Goal: Task Accomplishment & Management: Manage account settings

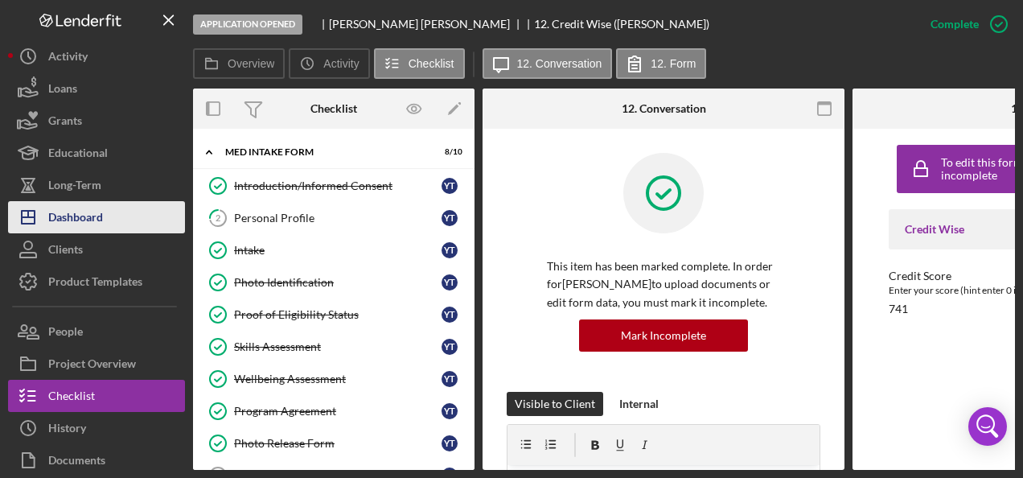
scroll to position [290, 0]
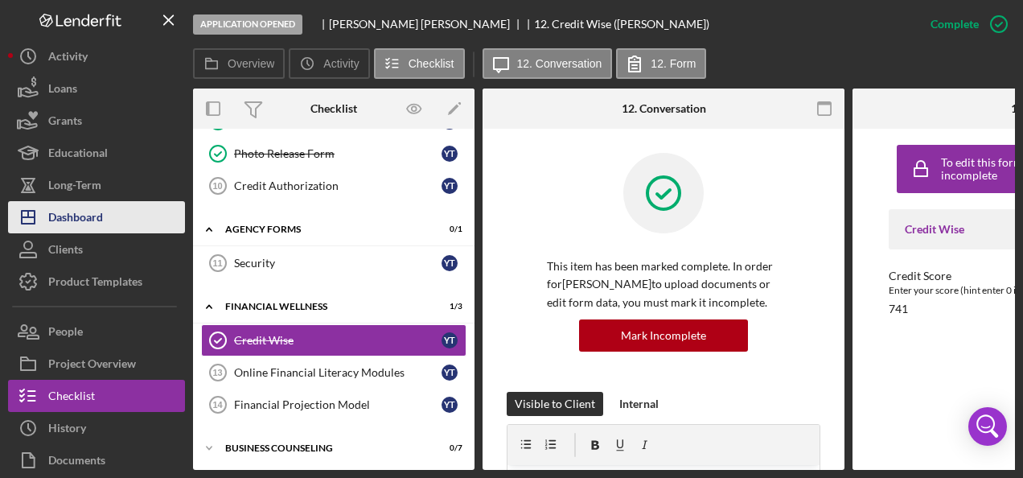
click at [96, 214] on div "Dashboard" at bounding box center [75, 219] width 55 height 36
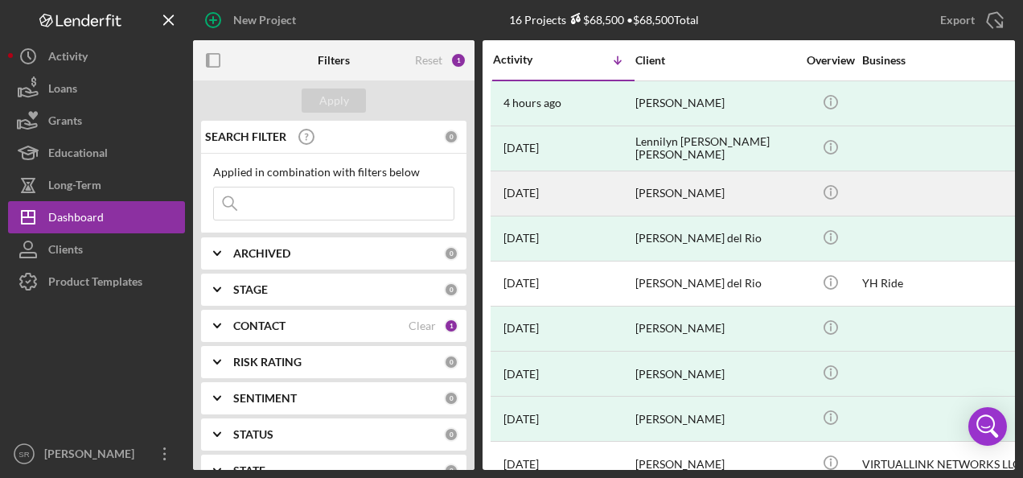
click at [612, 191] on div "[DATE] [PERSON_NAME]" at bounding box center [563, 193] width 141 height 43
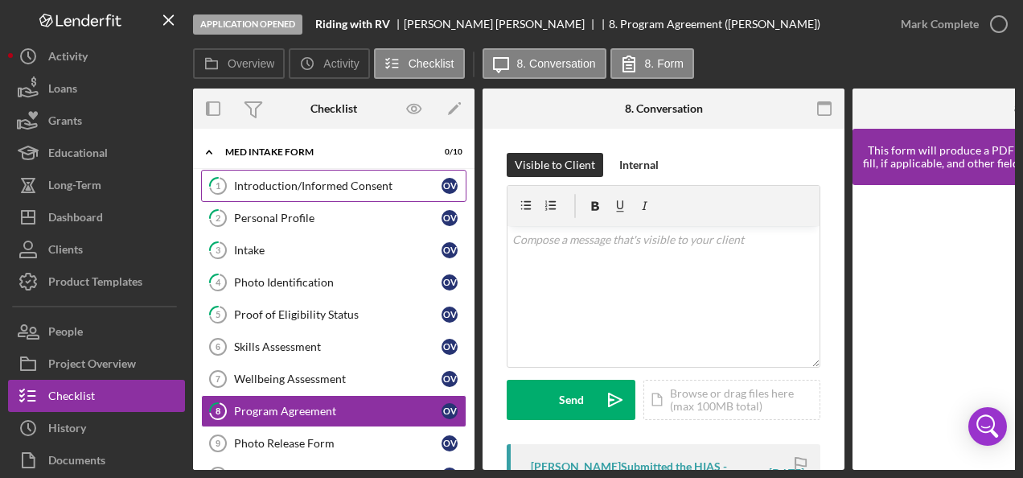
click at [344, 183] on div "Introduction/Informed Consent" at bounding box center [338, 185] width 208 height 13
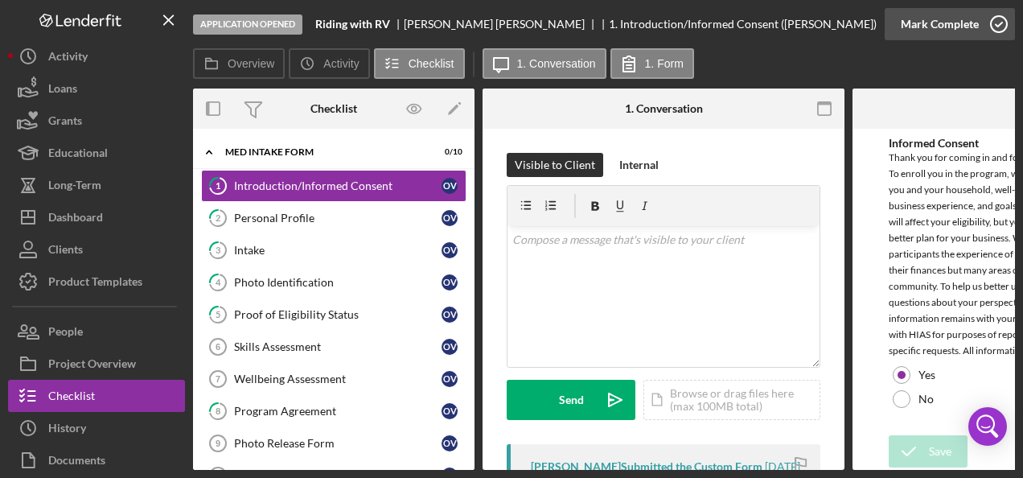
click at [999, 25] on icon "button" at bounding box center [999, 24] width 40 height 40
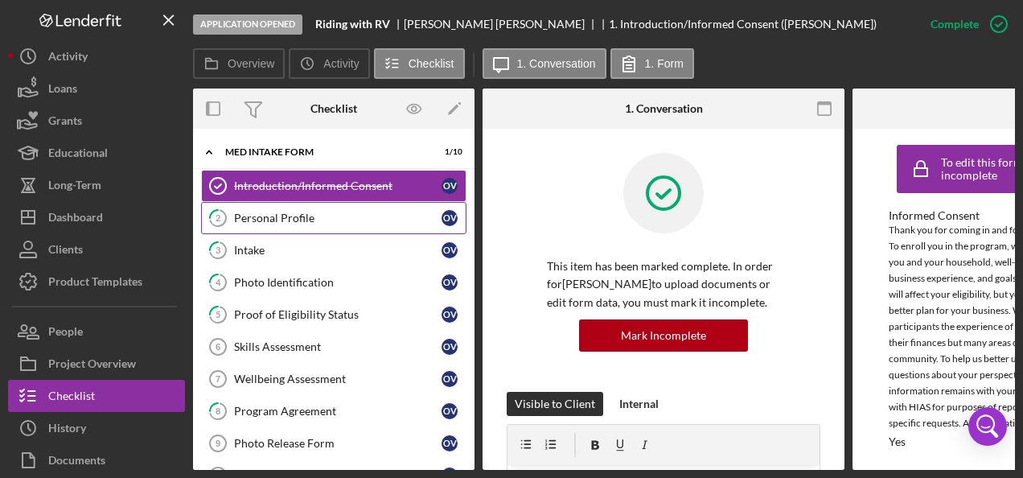
click at [278, 215] on div "Personal Profile" at bounding box center [338, 218] width 208 height 13
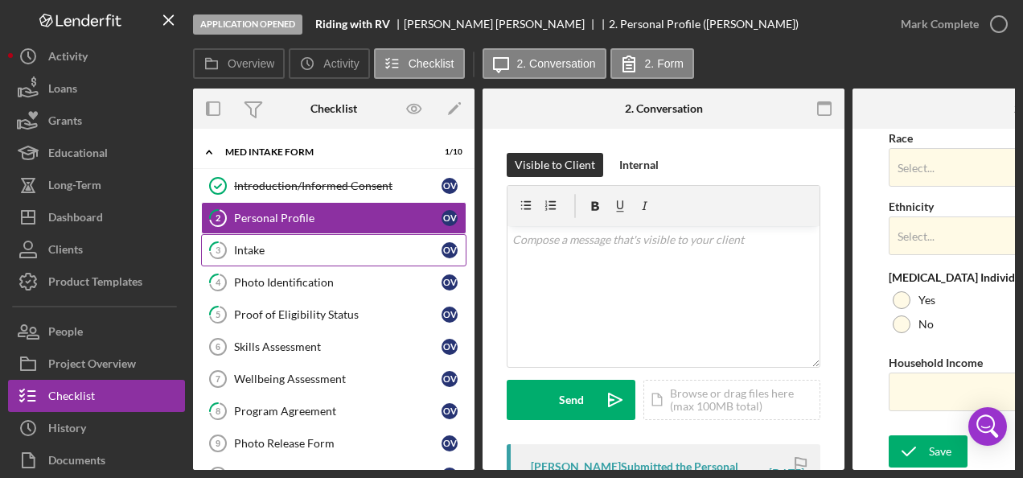
click at [249, 239] on link "3 Intake O V" at bounding box center [333, 250] width 265 height 32
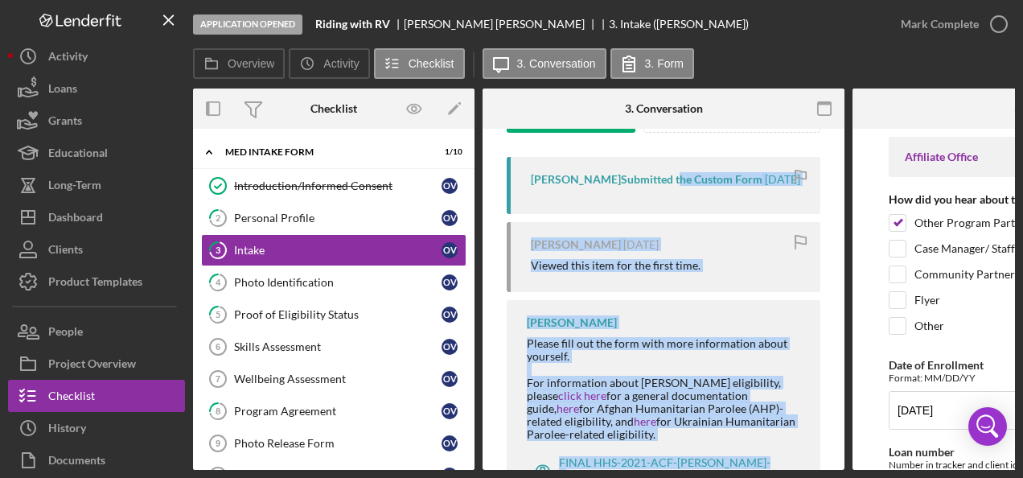
scroll to position [368, 0]
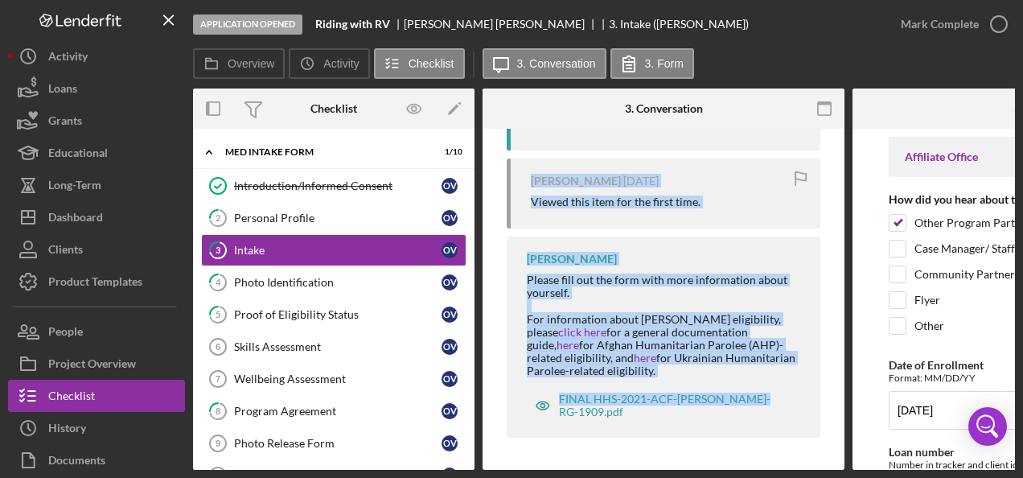
drag, startPoint x: 671, startPoint y: 464, endPoint x: 755, endPoint y: 472, distance: 84.1
click at [755, 472] on div "Application Opened Riding with [PERSON_NAME] 3. Intake ([PERSON_NAME]) Mark Com…" at bounding box center [511, 239] width 1023 height 478
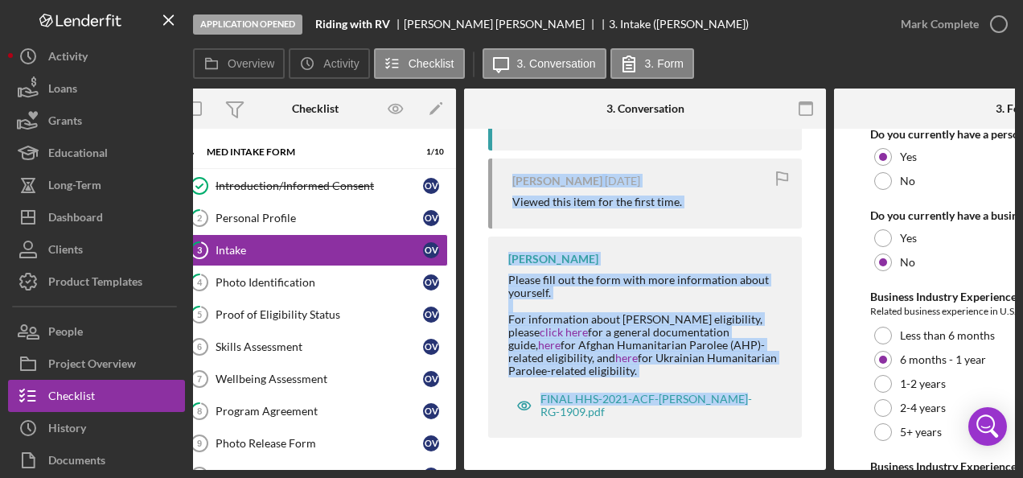
scroll to position [0, 0]
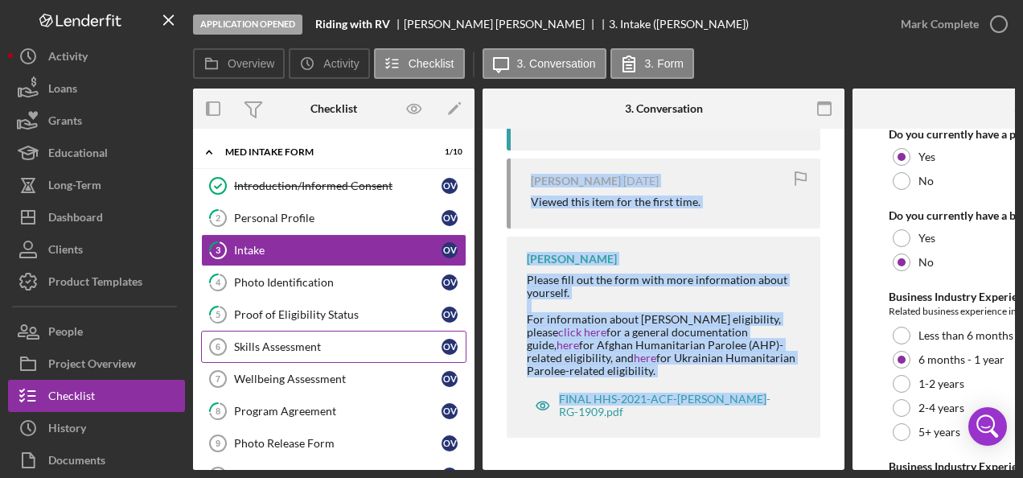
click at [264, 340] on div "Skills Assessment" at bounding box center [338, 346] width 208 height 13
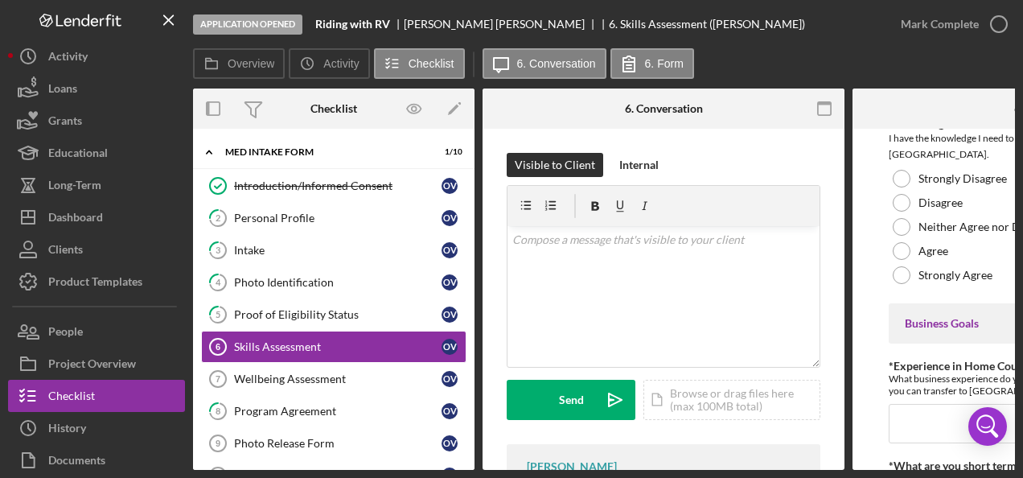
scroll to position [724, 0]
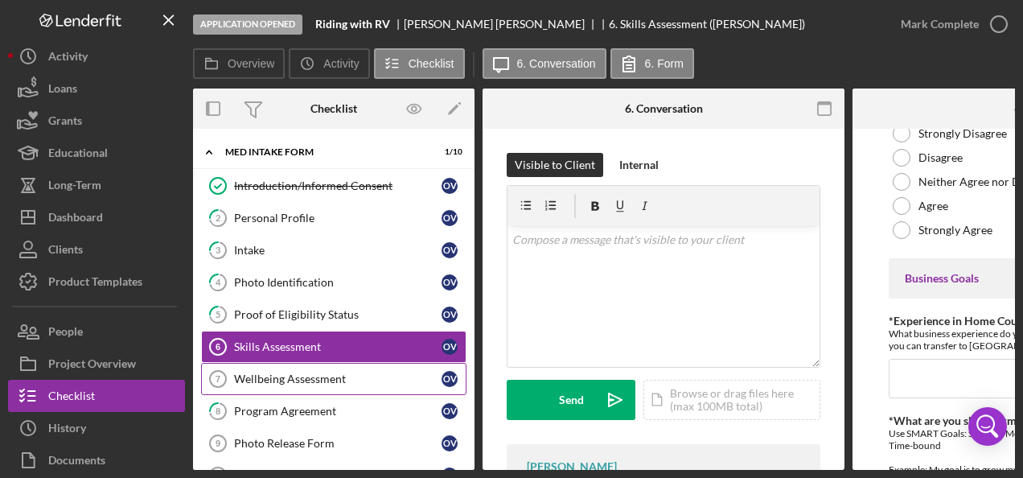
click at [278, 373] on div "Wellbeing Assessment" at bounding box center [338, 378] width 208 height 13
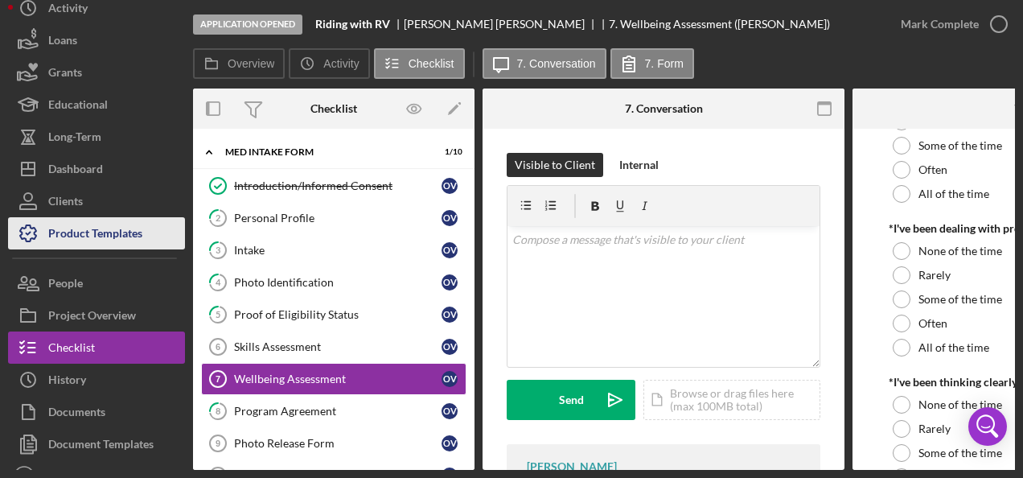
scroll to position [71, 0]
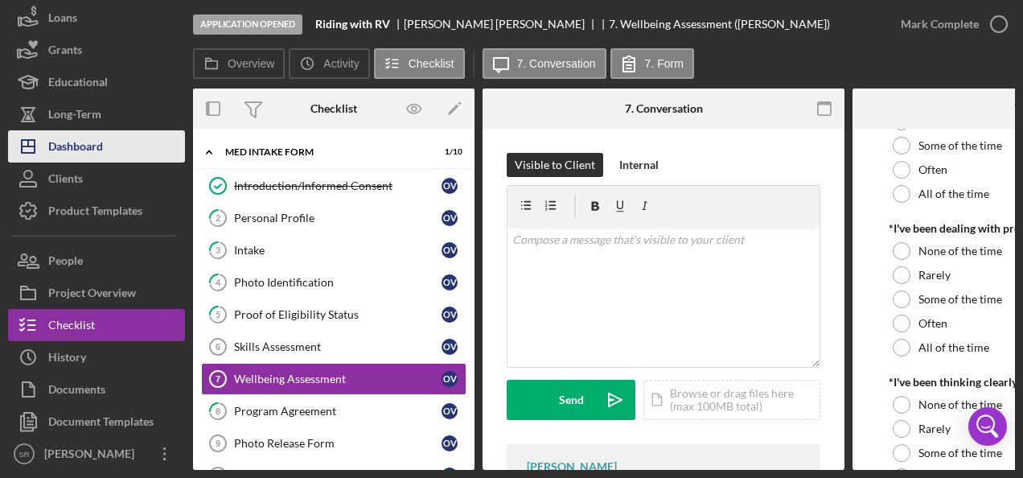
click at [104, 144] on button "Icon/Dashboard Dashboard" at bounding box center [96, 146] width 177 height 32
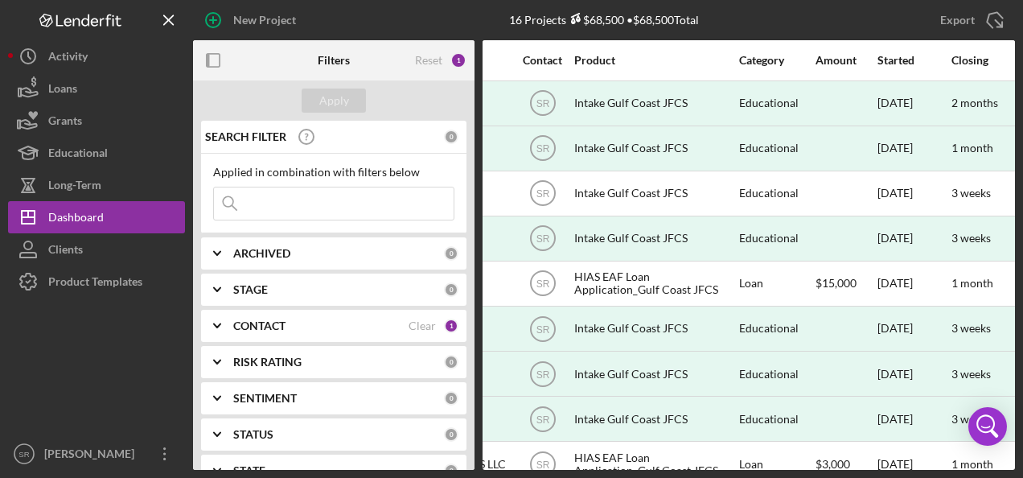
scroll to position [0, 524]
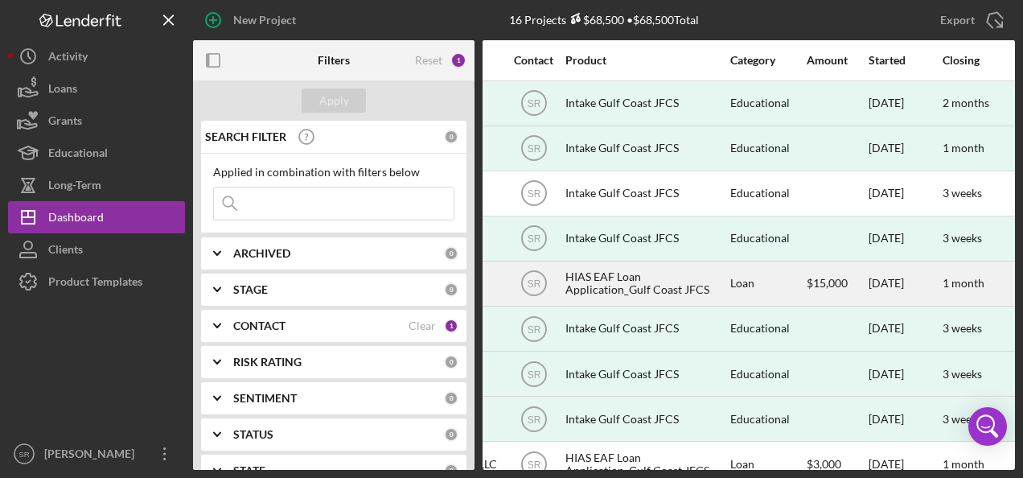
click at [568, 278] on div "HIAS EAF Loan Application_Gulf Coast JFCS" at bounding box center [646, 283] width 161 height 43
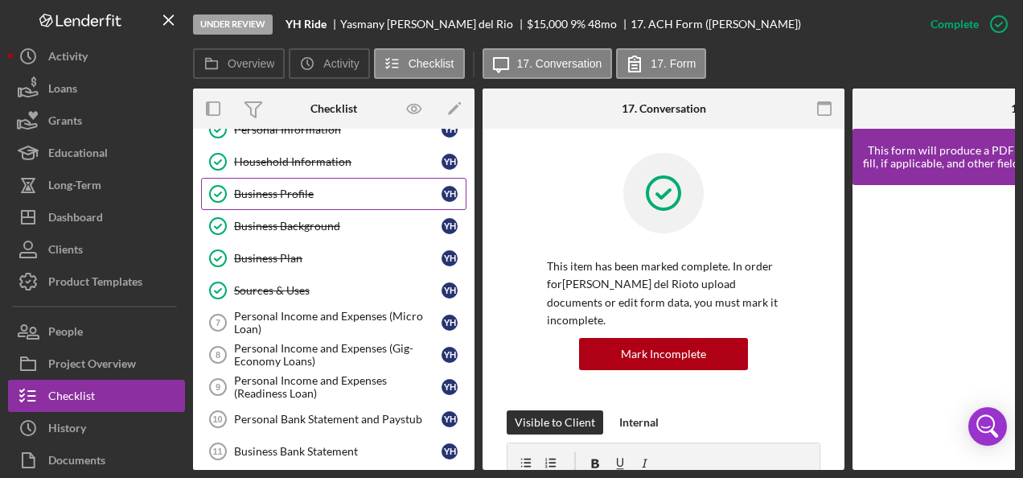
scroll to position [80, 0]
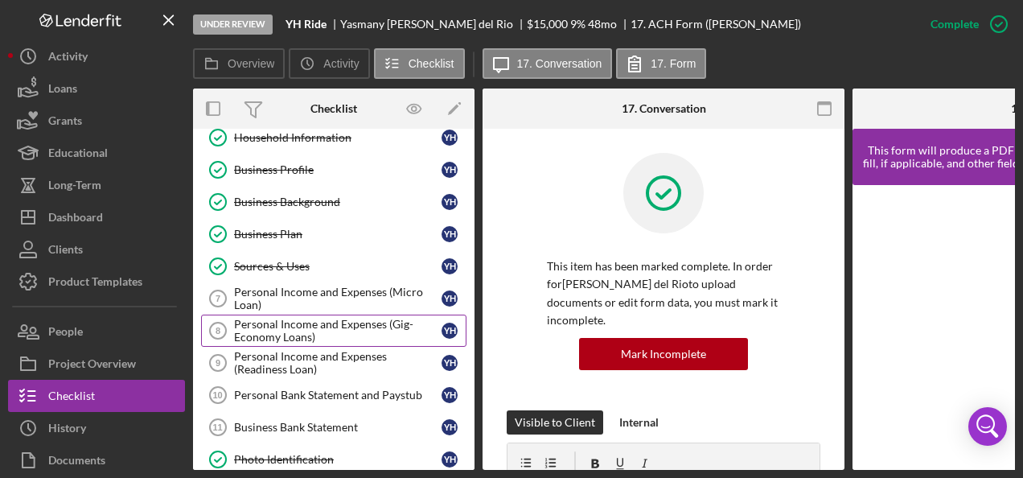
click at [299, 331] on div "Personal Income and Expenses (Gig-Economy Loans)" at bounding box center [338, 331] width 208 height 26
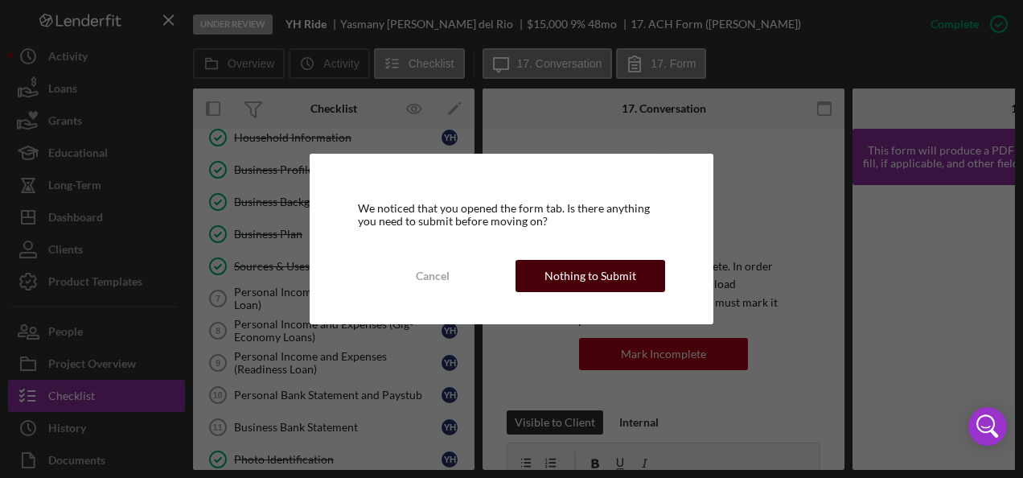
click at [571, 278] on div "Nothing to Submit" at bounding box center [591, 276] width 92 height 32
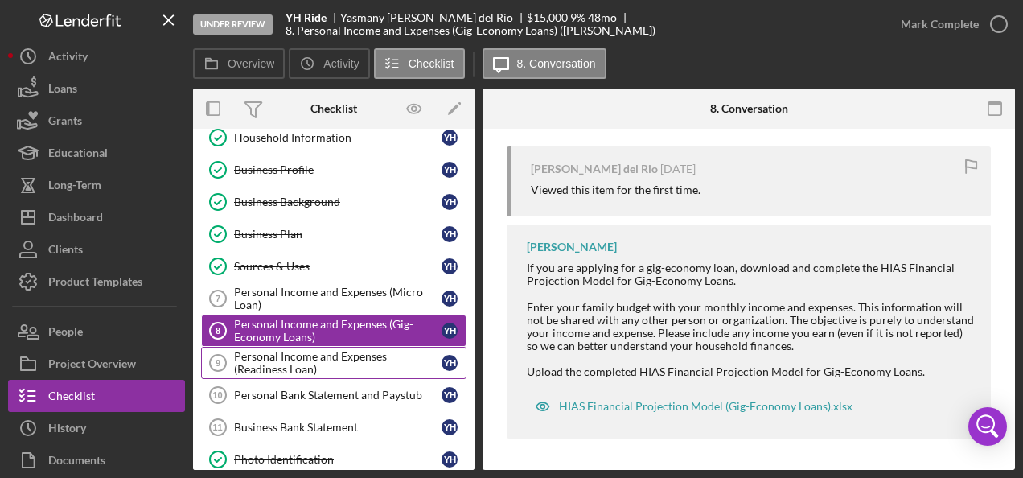
scroll to position [161, 0]
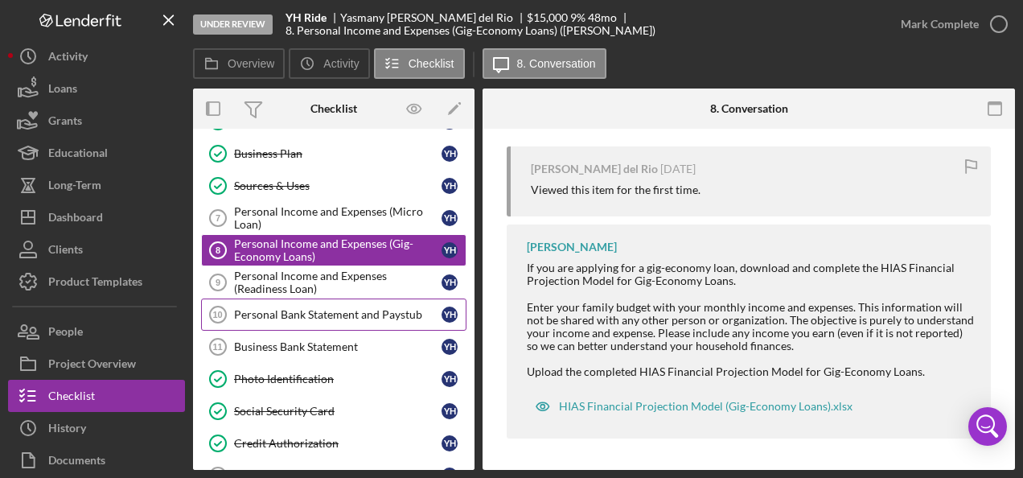
click at [278, 309] on div "Personal Bank Statement and Paystub" at bounding box center [338, 314] width 208 height 13
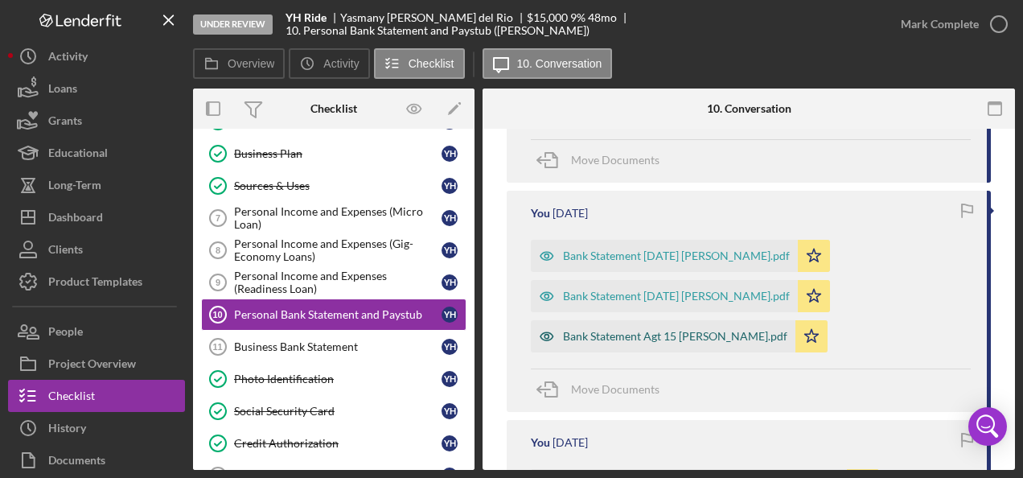
scroll to position [322, 0]
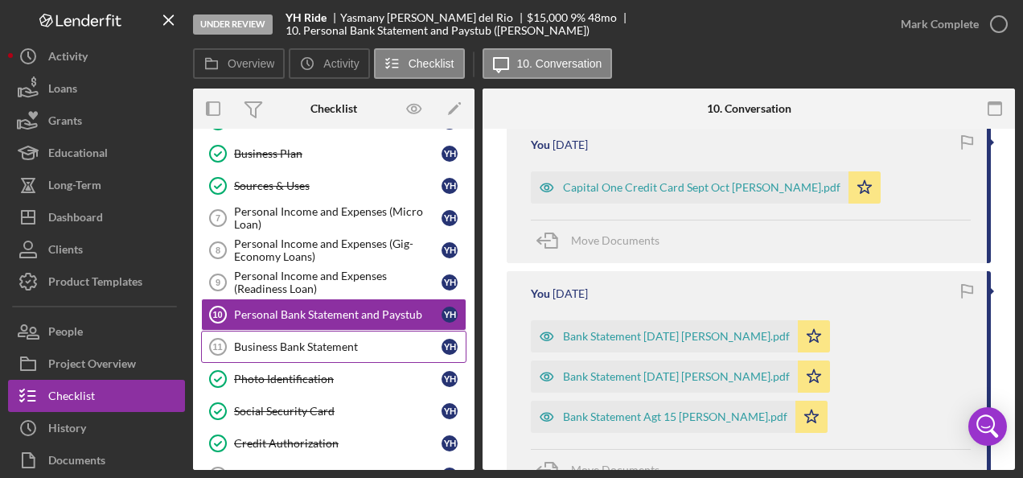
click at [302, 346] on div "Business Bank Statement" at bounding box center [338, 346] width 208 height 13
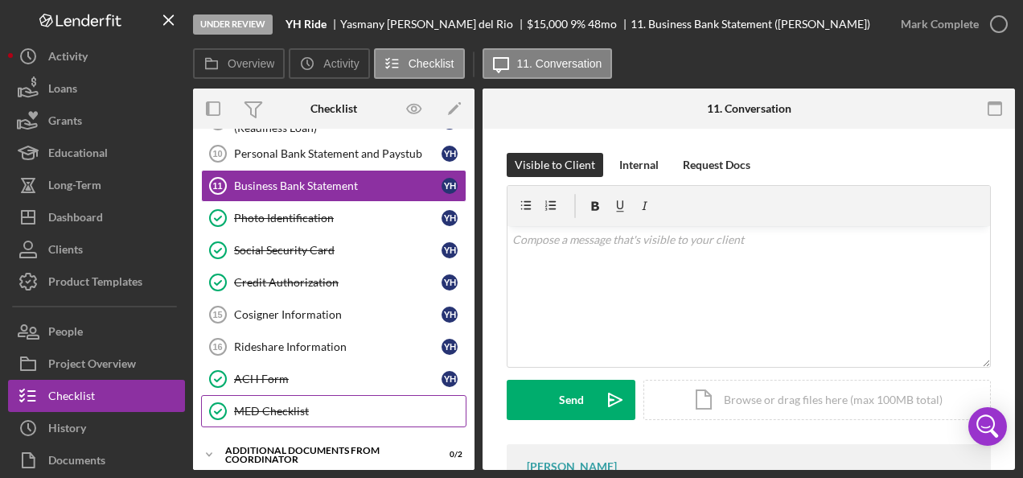
scroll to position [483, 0]
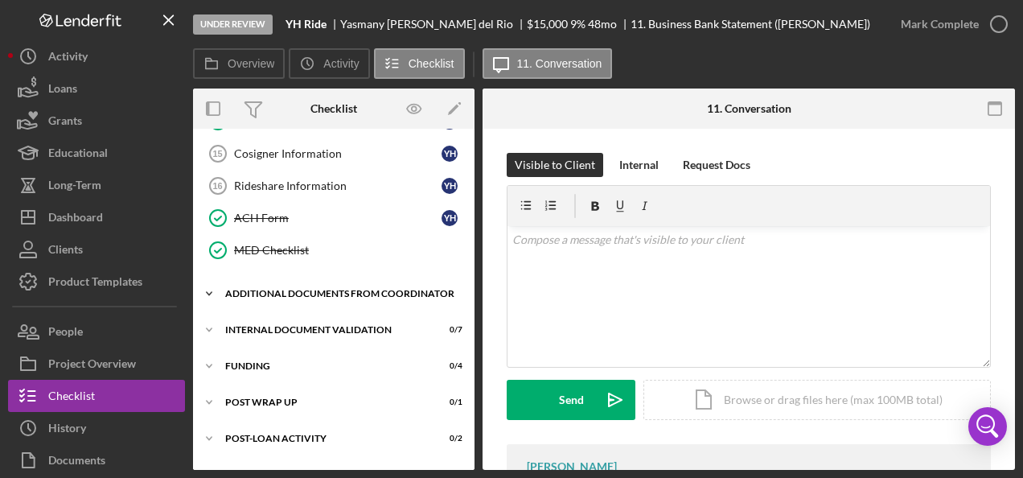
click at [286, 289] on div "Additional Documents from Coordinator" at bounding box center [339, 294] width 229 height 10
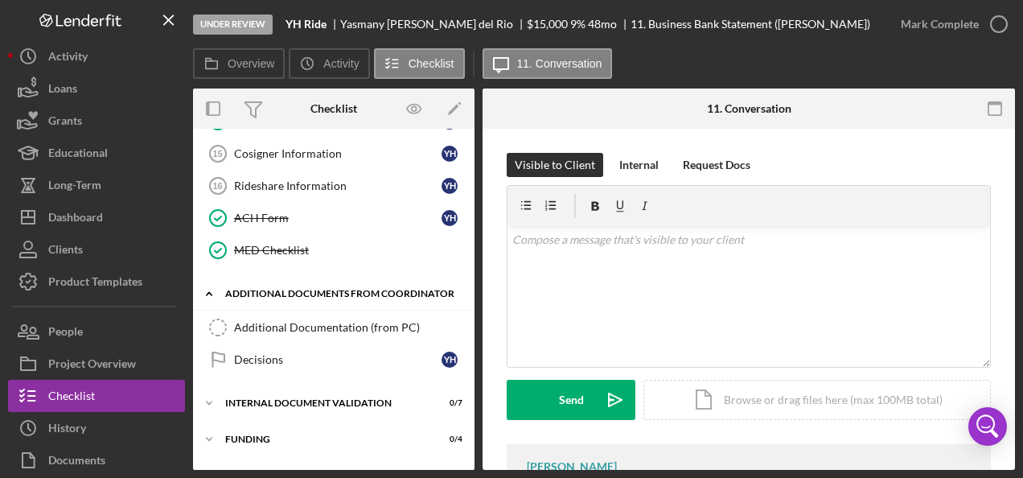
click at [286, 289] on div "Additional Documents from Coordinator" at bounding box center [339, 294] width 229 height 10
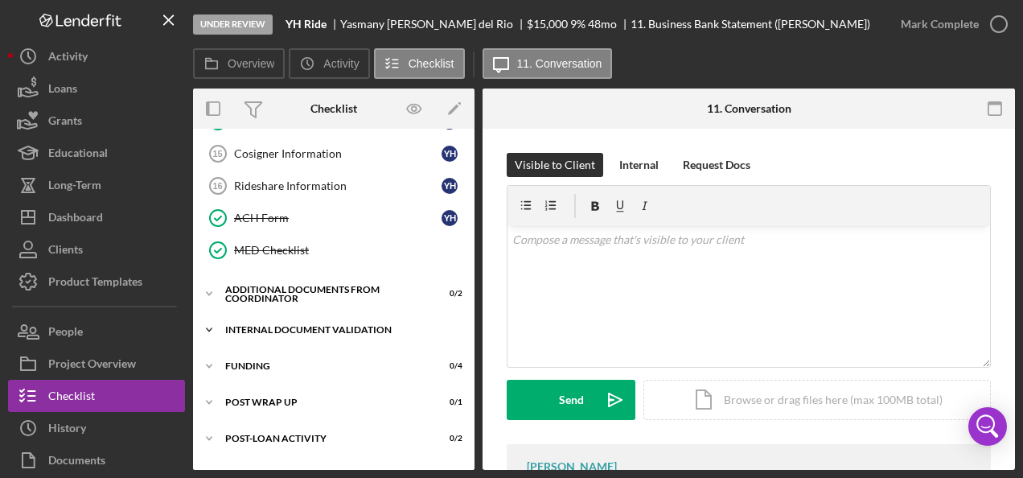
click at [274, 325] on div "Icon/Expander Internal Document Validation 0 / 7" at bounding box center [334, 330] width 282 height 32
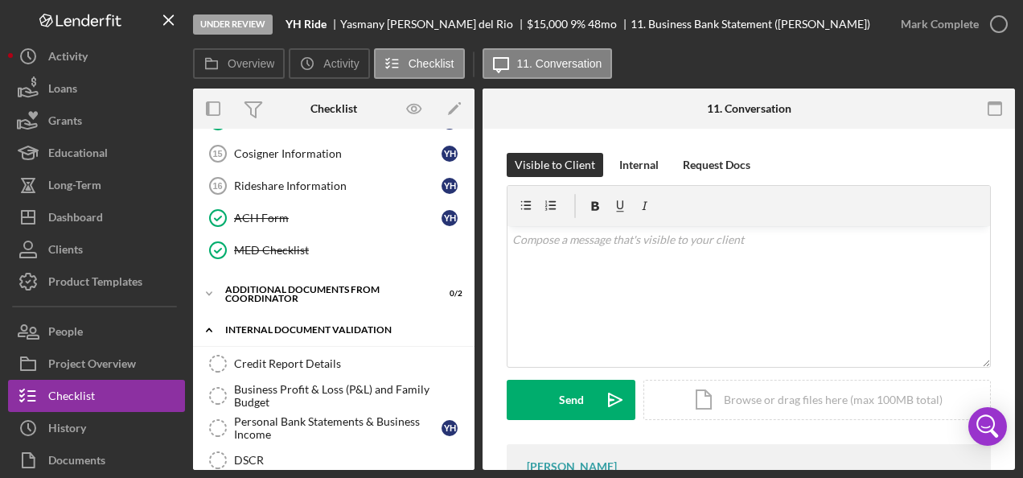
click at [274, 325] on div "Icon/Expander Internal Document Validation 0 / 7" at bounding box center [334, 330] width 282 height 33
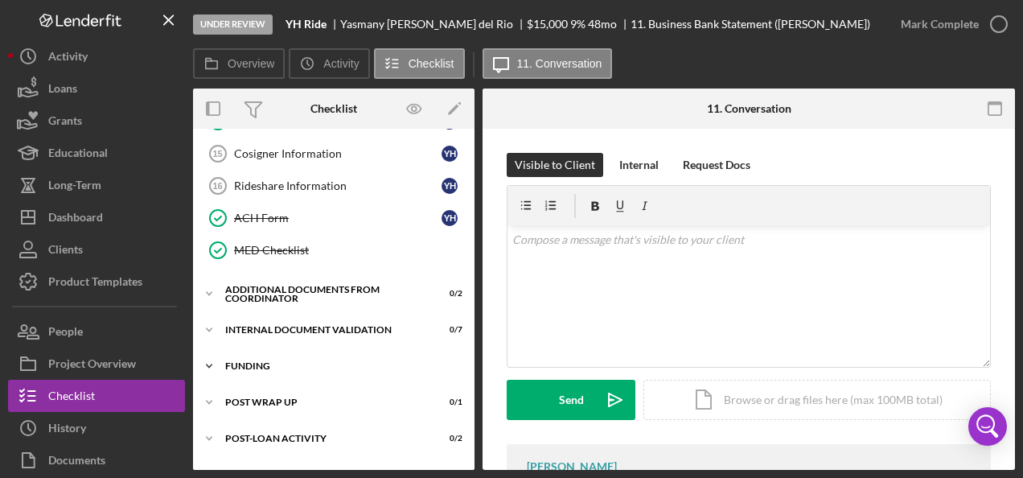
click at [264, 361] on div "Funding" at bounding box center [339, 366] width 229 height 10
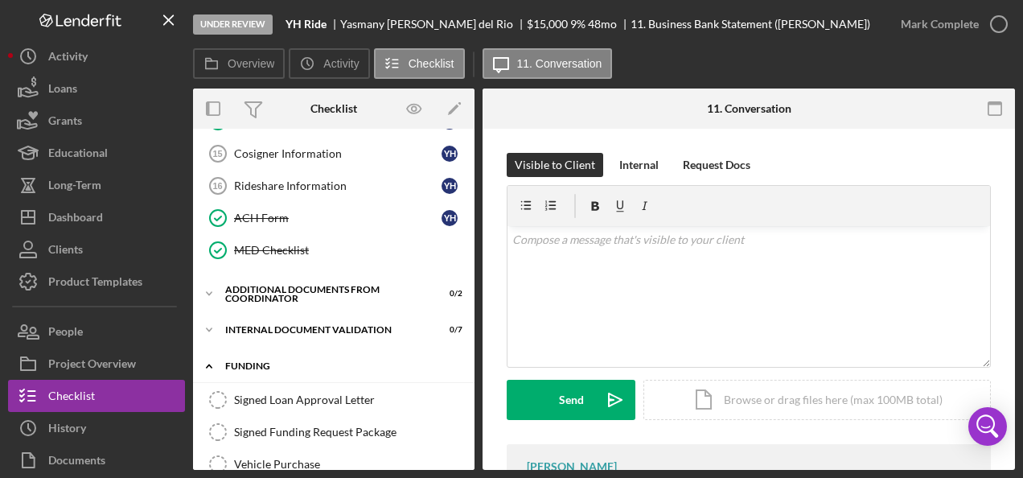
scroll to position [563, 0]
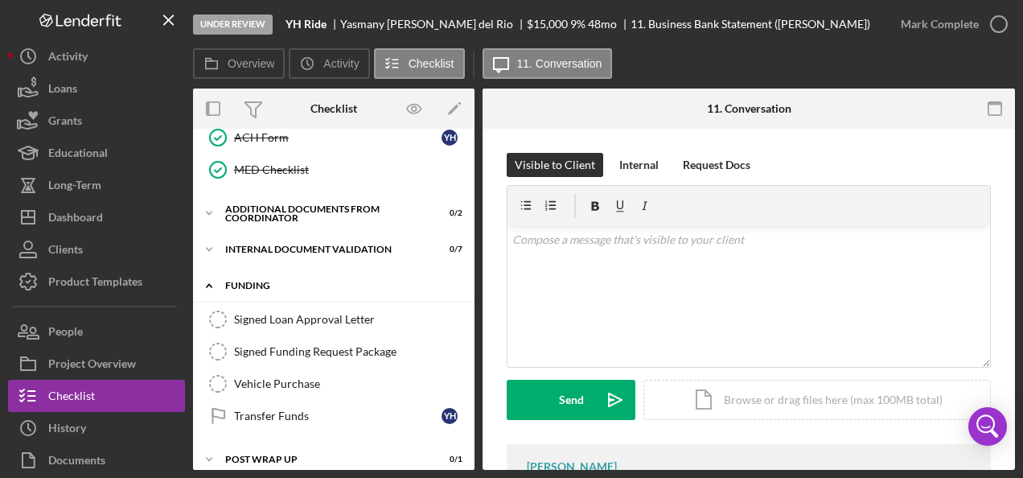
click at [234, 281] on div "Funding" at bounding box center [339, 286] width 229 height 10
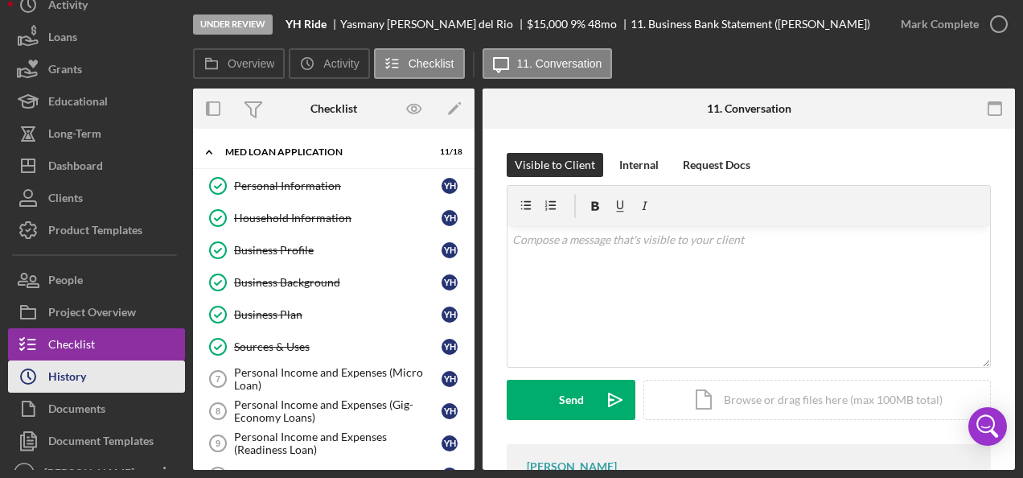
scroll to position [71, 0]
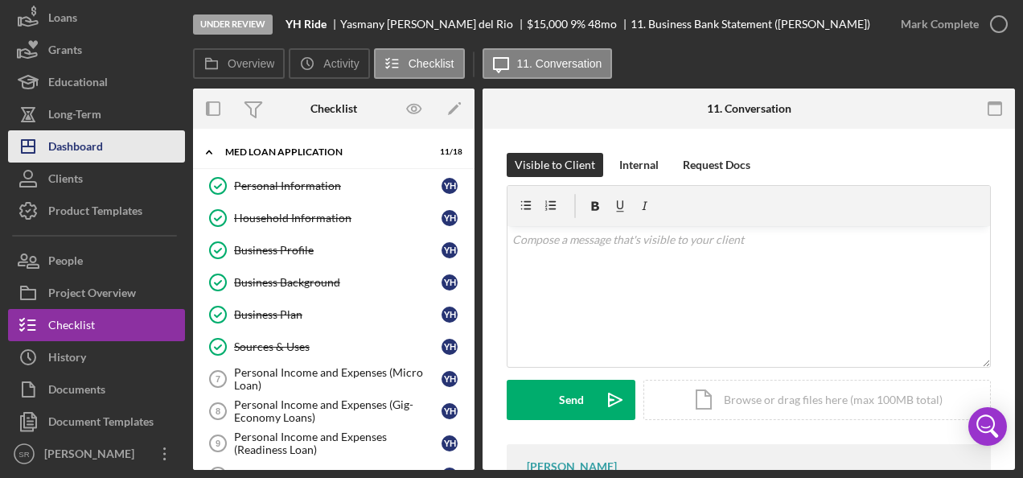
click at [109, 151] on button "Icon/Dashboard Dashboard" at bounding box center [96, 146] width 177 height 32
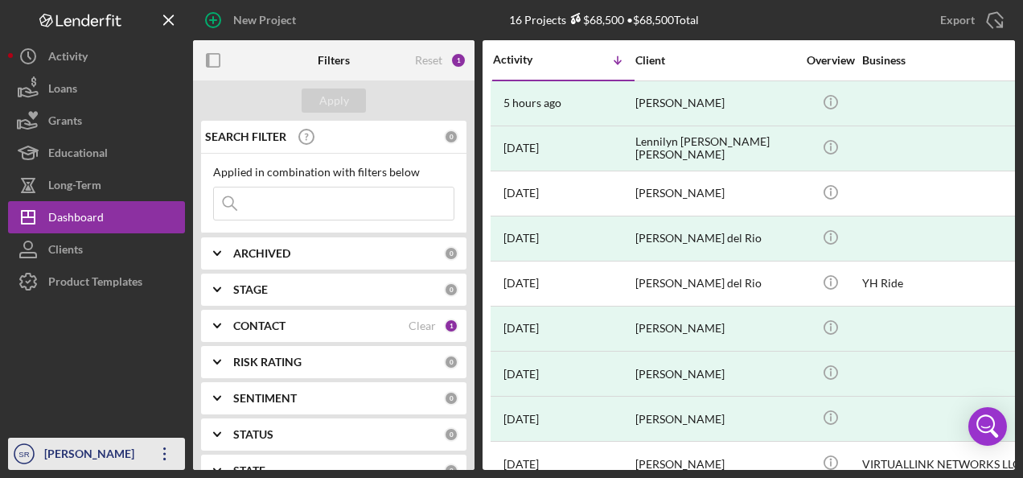
click at [150, 455] on icon "Icon/Overflow" at bounding box center [165, 454] width 40 height 40
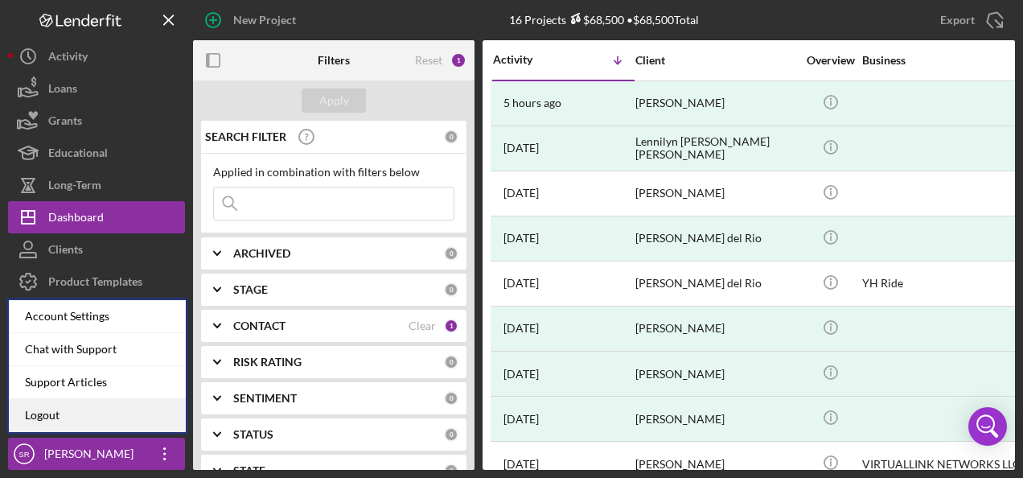
click at [109, 410] on link "Logout" at bounding box center [97, 415] width 177 height 33
